Goal: Task Accomplishment & Management: Complete application form

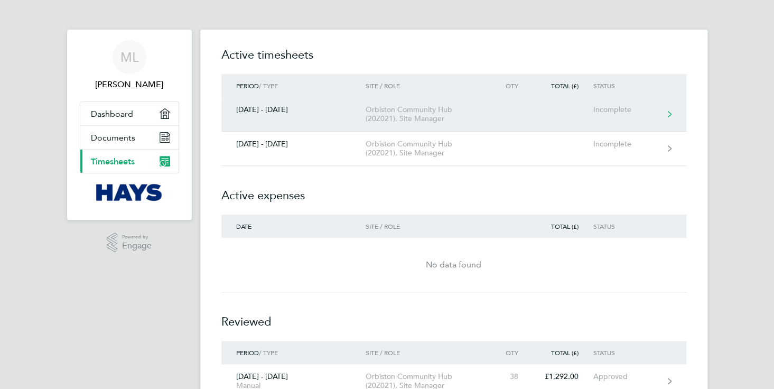
click at [275, 110] on div "[DATE] - [DATE]" at bounding box center [293, 109] width 144 height 9
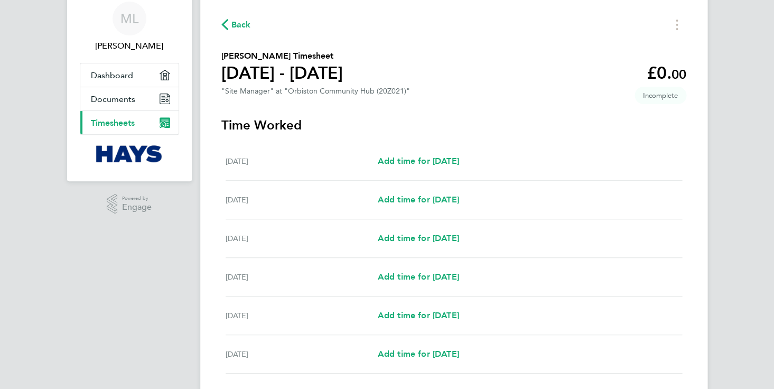
scroll to position [52, 0]
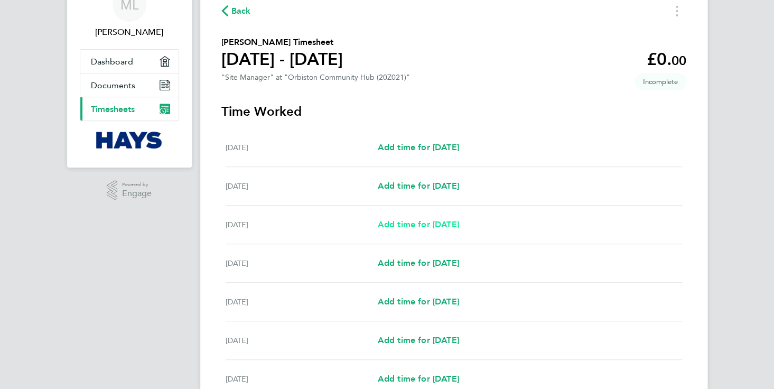
click at [425, 225] on span "Add time for [DATE]" at bounding box center [417, 224] width 81 height 10
select select "30"
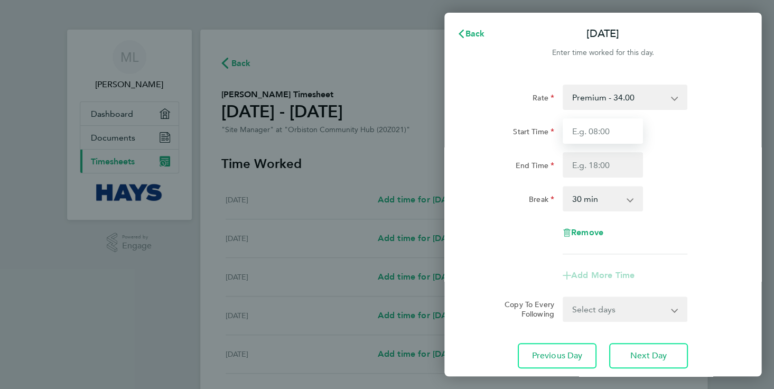
click at [586, 132] on input "Start Time" at bounding box center [603, 130] width 80 height 25
type input "08:00"
click at [586, 166] on input "End Time" at bounding box center [603, 164] width 80 height 25
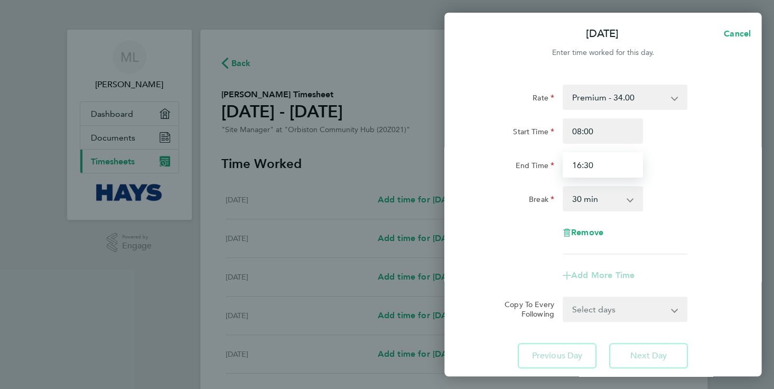
type input "16:30"
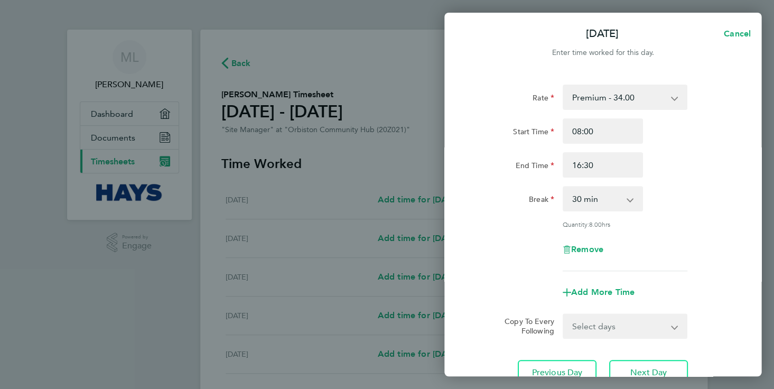
click at [489, 255] on app-timesheet-line-form-group "Rate Premium - 34.00 Start Time 08:00 End Time 16:30 Break 0 min 15 min 30 min …" at bounding box center [603, 195] width 258 height 220
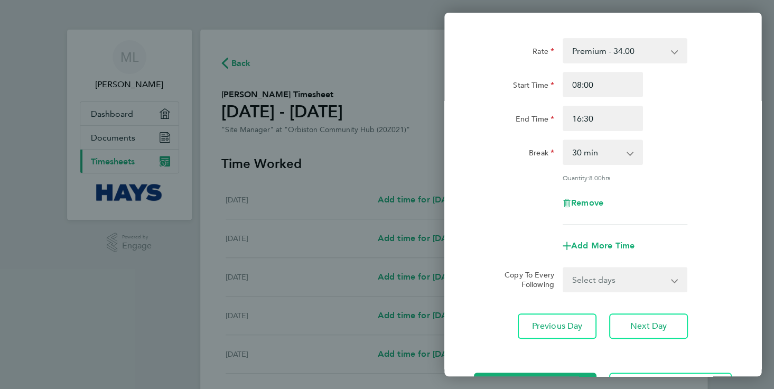
scroll to position [60, 0]
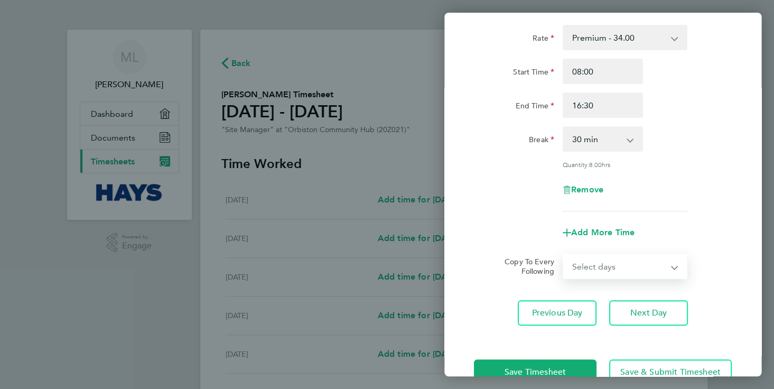
select select "TUE"
select select "[DATE]"
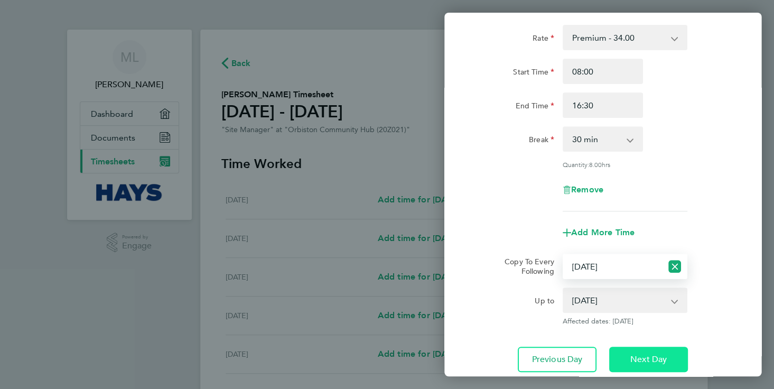
click at [642, 357] on span "Next Day" at bounding box center [649, 359] width 36 height 11
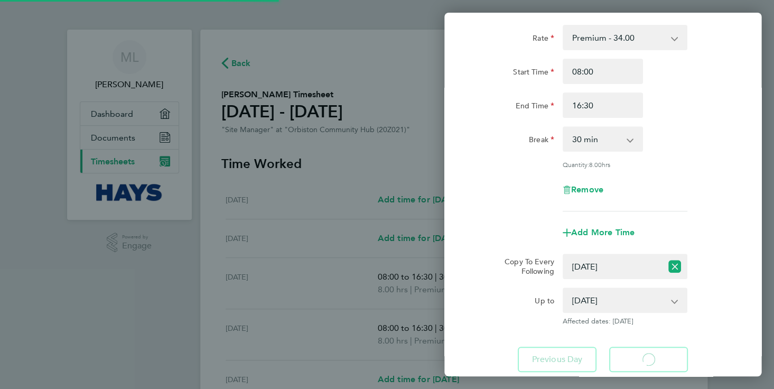
select select "30"
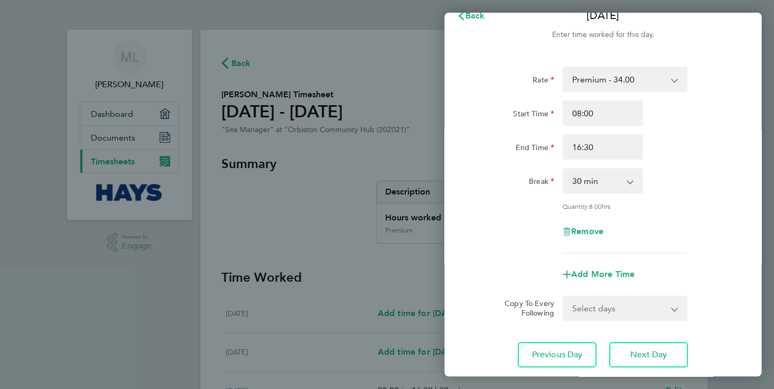
scroll to position [19, 0]
select select "WED"
select select "[DATE]"
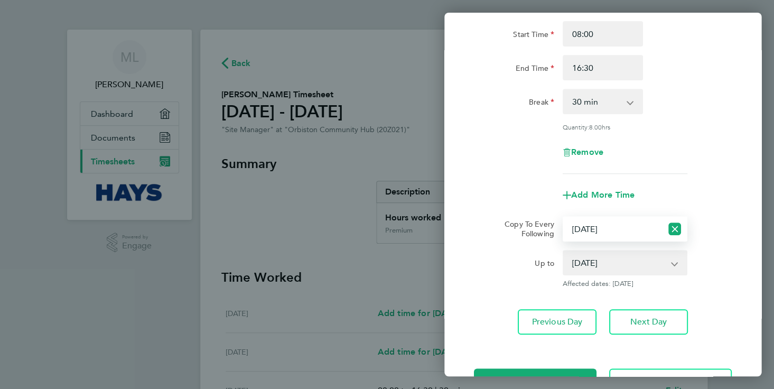
scroll to position [102, 0]
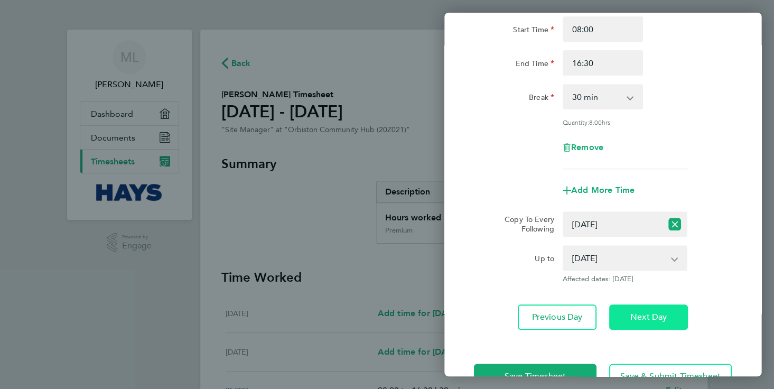
click at [645, 316] on span "Next Day" at bounding box center [649, 317] width 36 height 11
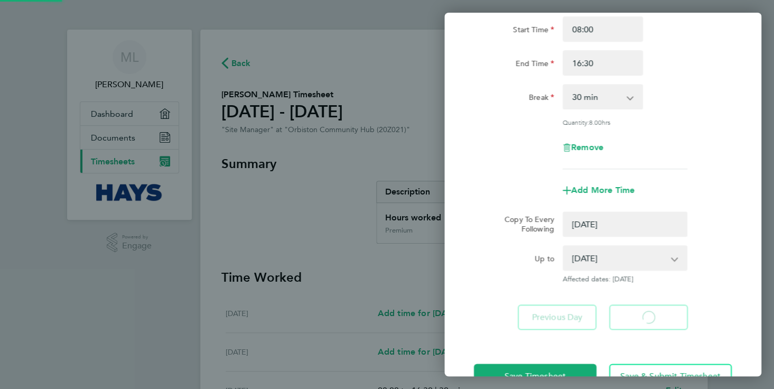
select select "0: null"
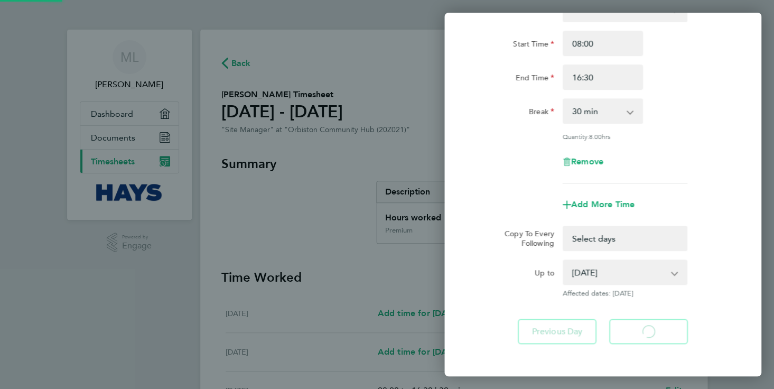
select select "30"
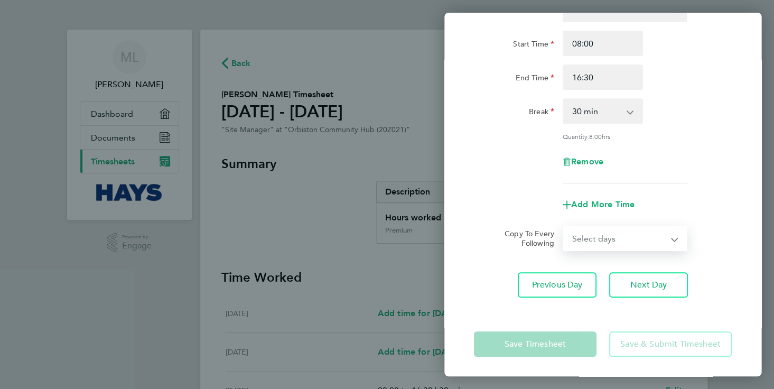
select select "THU"
select select "[DATE]"
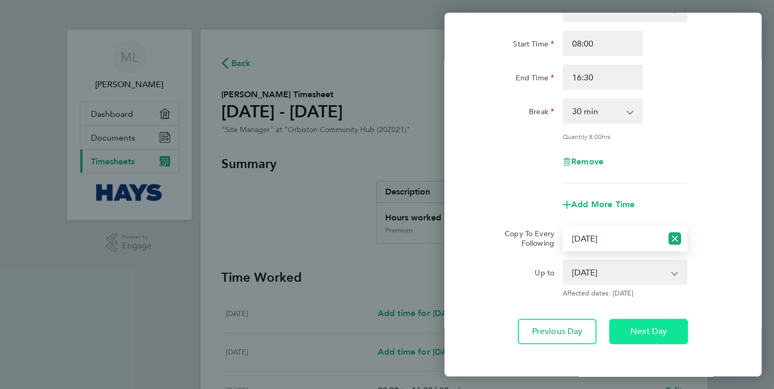
click at [643, 331] on span "Next Day" at bounding box center [649, 331] width 36 height 11
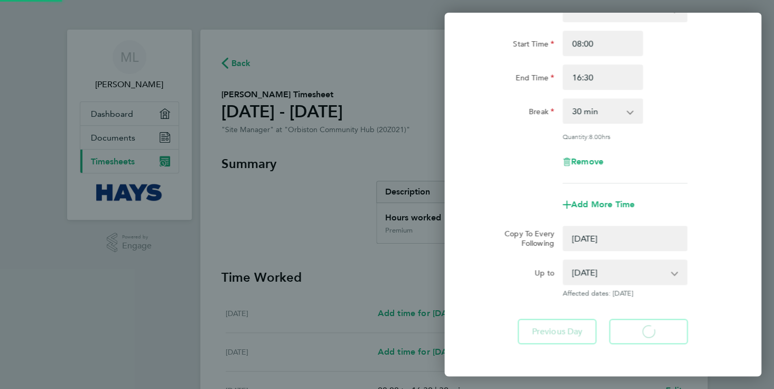
select select "0: null"
select select "30"
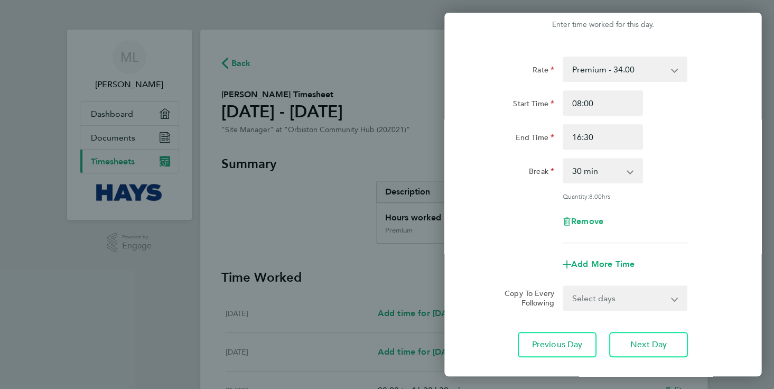
scroll to position [28, 0]
click at [648, 346] on span "Next Day" at bounding box center [649, 344] width 36 height 11
select select "30"
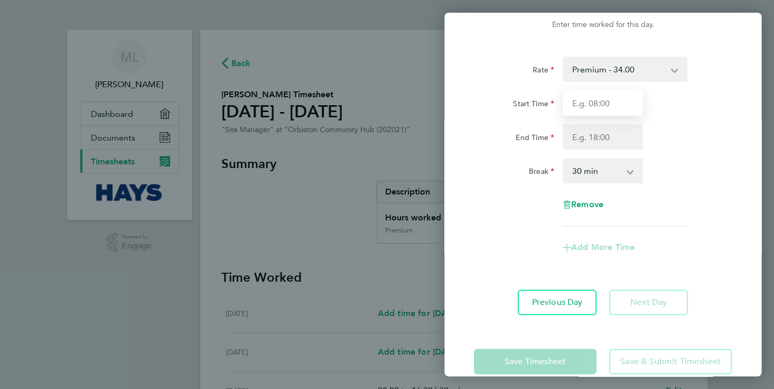
click at [588, 102] on input "Start Time" at bounding box center [603, 102] width 80 height 25
type input "08:00"
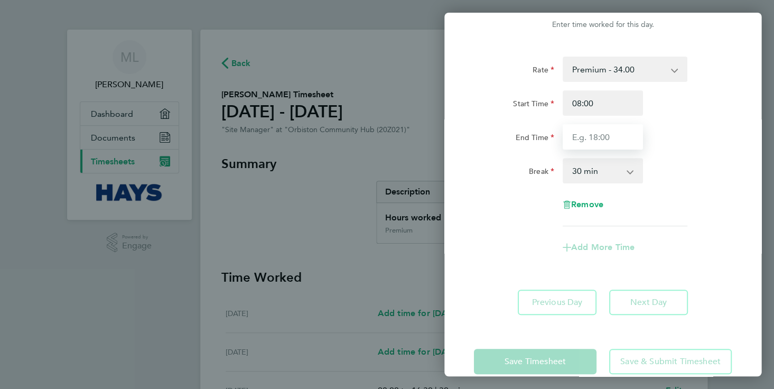
click at [584, 138] on input "End Time" at bounding box center [603, 136] width 80 height 25
type input "13:00"
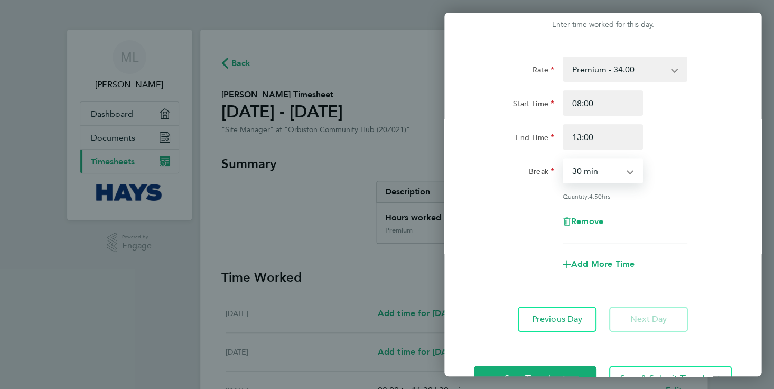
select select "0"
click at [523, 240] on div "Rate Premium - 34.00 Start Time 08:00 End Time 13:00 Break 0 min 15 min 30 min …" at bounding box center [603, 150] width 258 height 187
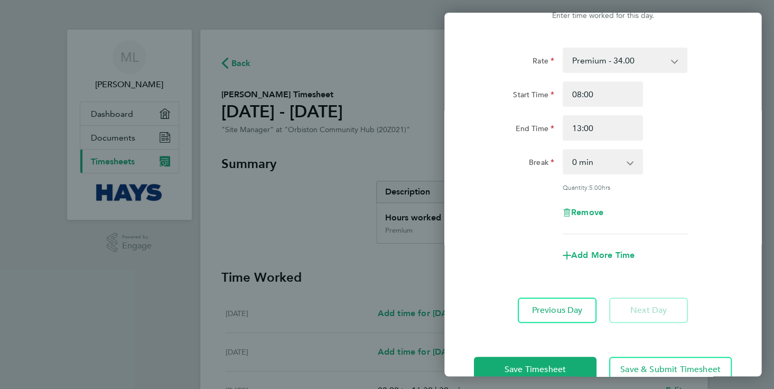
scroll to position [52, 0]
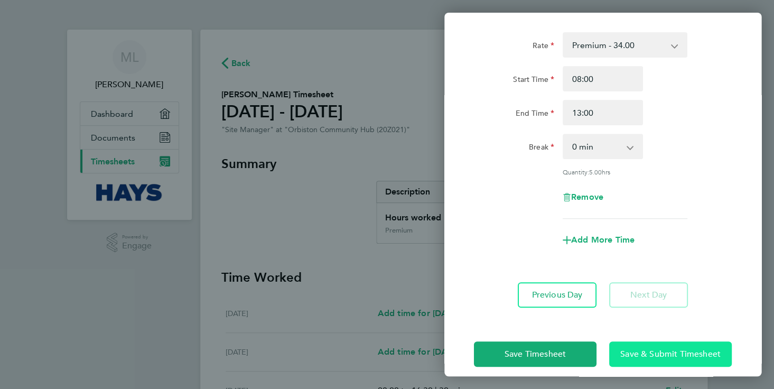
click at [666, 356] on span "Save & Submit Timesheet" at bounding box center [671, 354] width 100 height 11
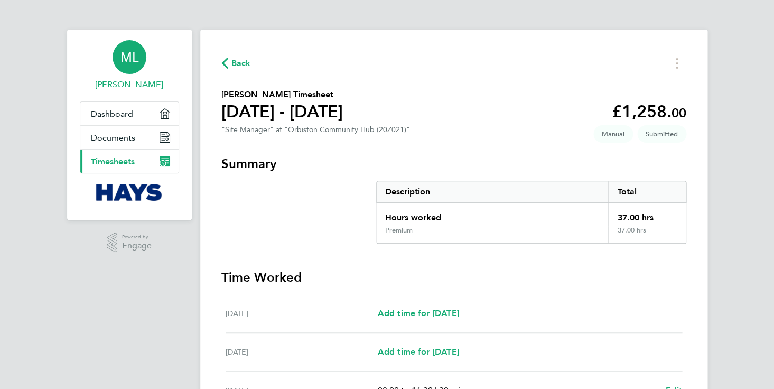
click at [131, 57] on span "ML" at bounding box center [130, 57] width 18 height 14
